Goal: Information Seeking & Learning: Learn about a topic

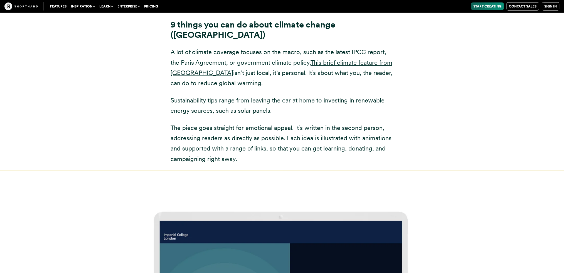
scroll to position [7690, 0]
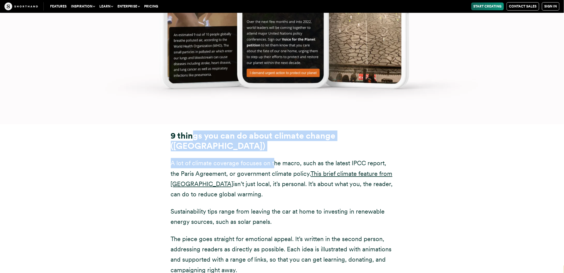
drag, startPoint x: 194, startPoint y: 99, endPoint x: 272, endPoint y: 119, distance: 80.1
click at [272, 131] on div "9 things you can do about climate change (Imperial College [GEOGRAPHIC_DATA]) A…" at bounding box center [282, 203] width 223 height 145
click at [272, 158] on p "A lot of climate coverage focuses on the macro, such as the latest IPCC report,…" at bounding box center [282, 179] width 223 height 42
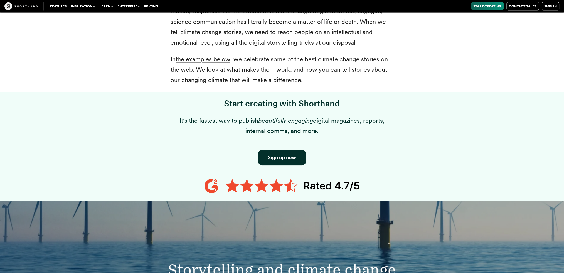
scroll to position [334, 0]
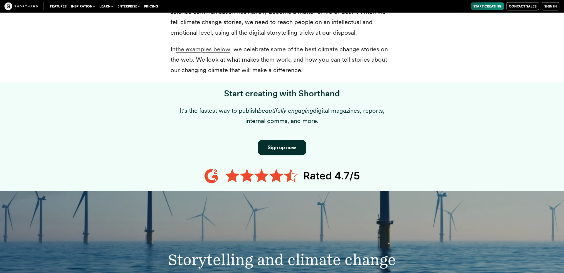
click at [207, 53] on link "the examples below" at bounding box center [203, 49] width 55 height 7
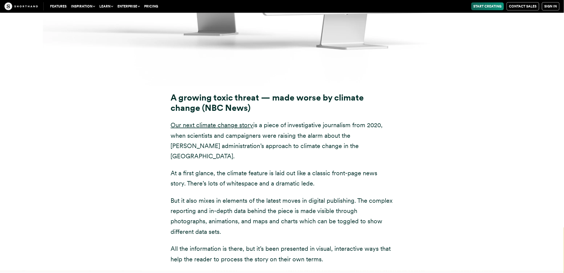
scroll to position [4831, 0]
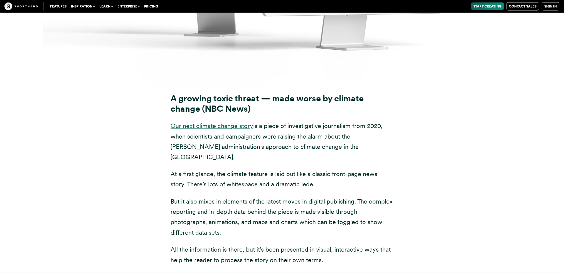
click at [219, 122] on link "Our next climate change story" at bounding box center [212, 125] width 83 height 7
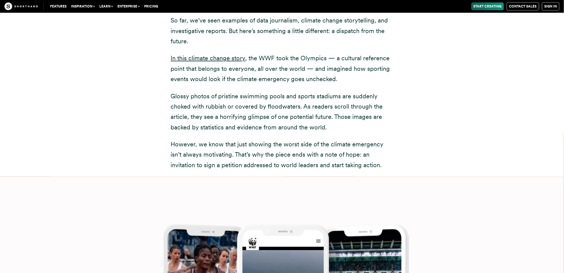
scroll to position [6982, 0]
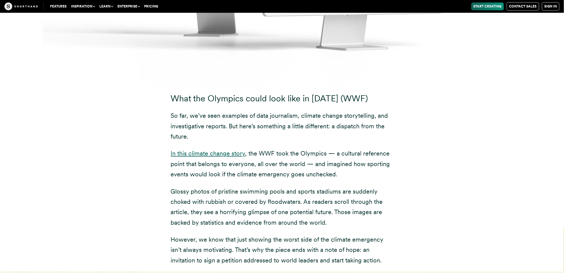
click at [216, 150] on link "In this climate change story" at bounding box center [208, 153] width 75 height 7
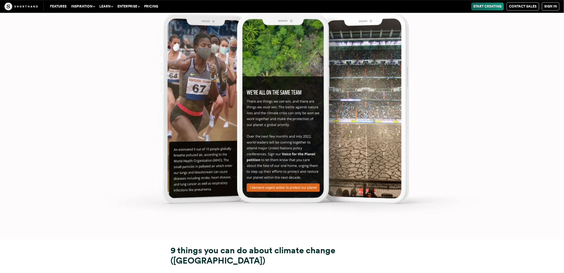
scroll to position [7724, 0]
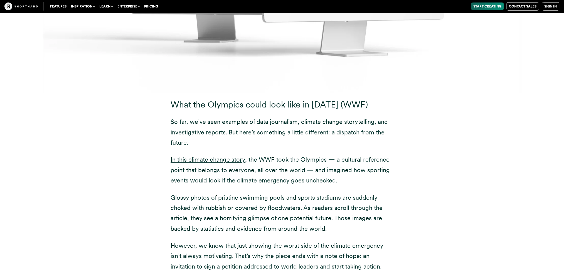
scroll to position [7019, 0]
